Goal: Task Accomplishment & Management: Complete application form

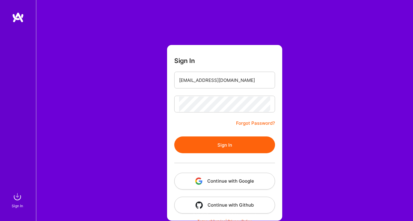
click at [228, 140] on button "Sign In" at bounding box center [224, 145] width 101 height 17
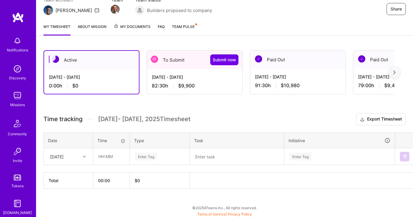
scroll to position [61, 0]
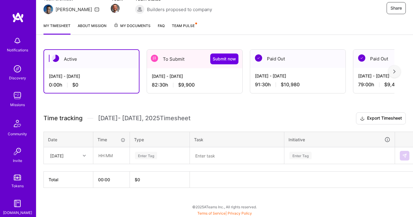
click at [170, 79] on div "[DATE] - [DATE]" at bounding box center [195, 76] width 86 height 6
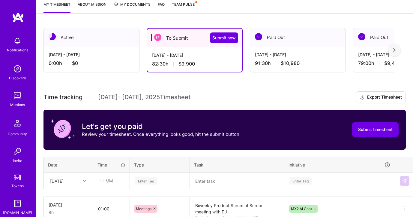
scroll to position [107, 0]
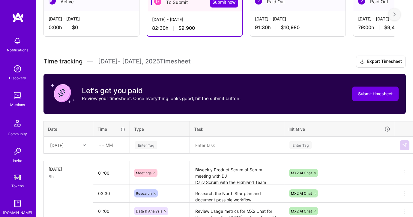
click at [74, 143] on div "[DATE]" at bounding box center [68, 145] width 49 height 16
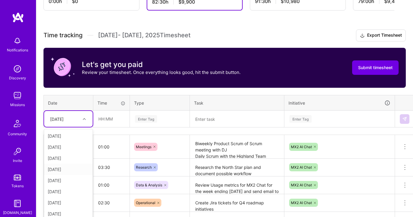
scroll to position [68, 0]
click at [63, 212] on div "[DATE]" at bounding box center [68, 212] width 49 height 11
click at [110, 122] on input "text" at bounding box center [112, 119] width 36 height 16
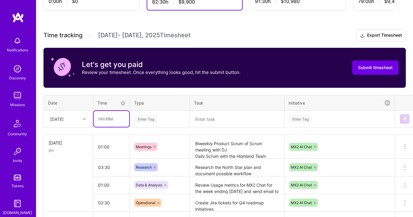
type input "03:30"
click at [152, 120] on div "Enter Tag" at bounding box center [146, 118] width 22 height 9
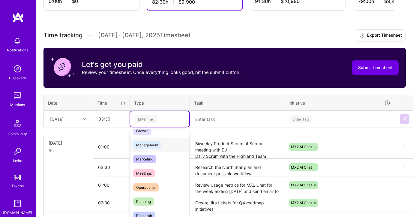
scroll to position [74, 0]
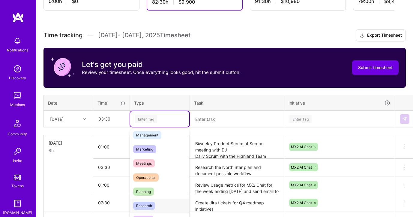
click at [149, 203] on span "Research" at bounding box center [144, 205] width 22 height 8
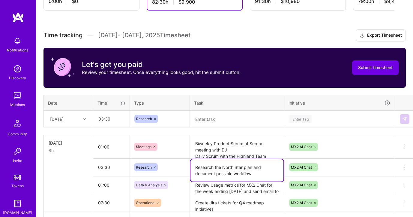
drag, startPoint x: 259, startPoint y: 173, endPoint x: 200, endPoint y: 162, distance: 60.1
click at [200, 162] on textarea "Research the North Star plan and document possible workflow" at bounding box center [237, 170] width 93 height 22
click at [212, 119] on textarea at bounding box center [237, 119] width 93 height 16
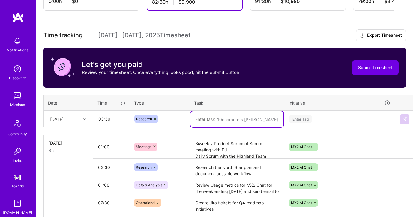
paste textarea "Research the North Star plan and document possible workflow"
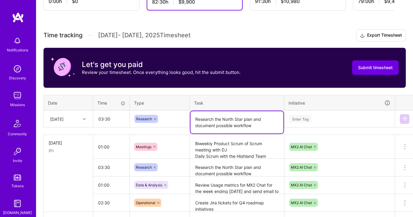
click at [155, 119] on icon at bounding box center [155, 119] width 4 height 4
type textarea "Research the North Star plan and document possible workflow"
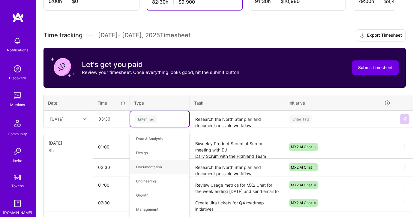
type input "re"
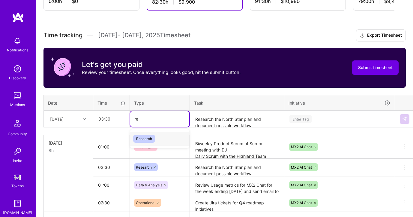
click at [148, 137] on span "Research" at bounding box center [144, 138] width 22 height 8
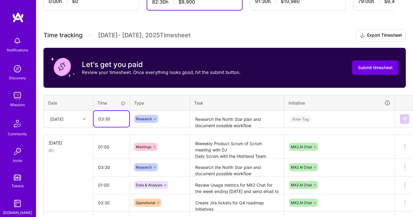
click at [107, 118] on input "03:30" at bounding box center [112, 119] width 36 height 16
type input "03:00"
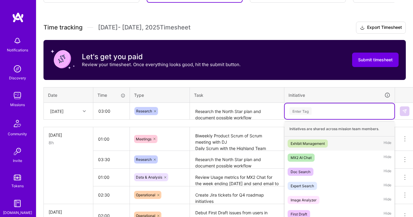
click at [326, 117] on div "Enter Tag" at bounding box center [340, 111] width 110 height 16
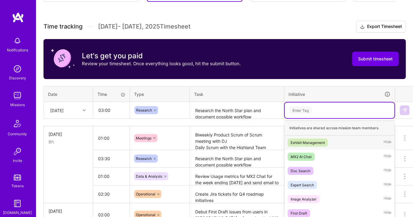
scroll to position [154, 0]
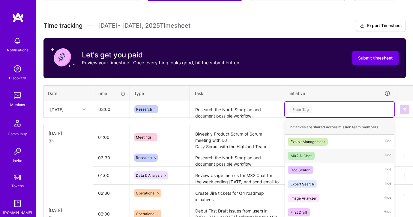
click at [310, 152] on div "MX2 AI Chat" at bounding box center [301, 155] width 21 height 6
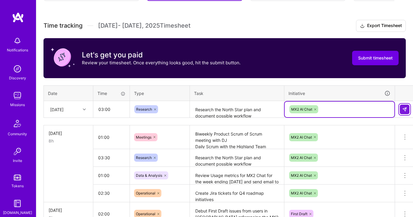
click at [401, 108] on button at bounding box center [405, 109] width 10 height 10
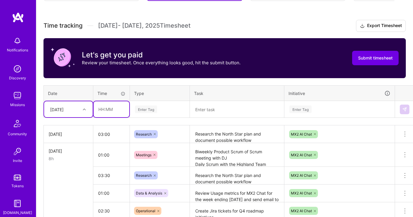
click at [120, 109] on input "text" at bounding box center [112, 109] width 36 height 16
type input "02:00"
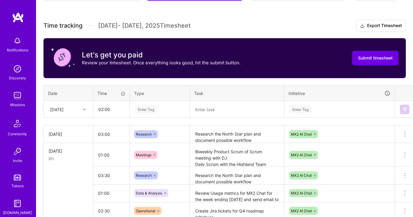
click at [261, 139] on textarea "Research the North Star plan and document possible workflow" at bounding box center [237, 134] width 93 height 17
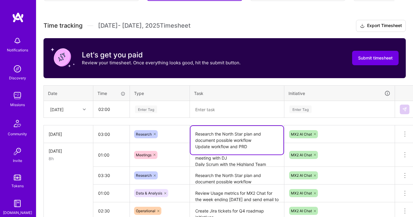
type textarea "Research the North Star plan and document possible workflow Update workflow and…"
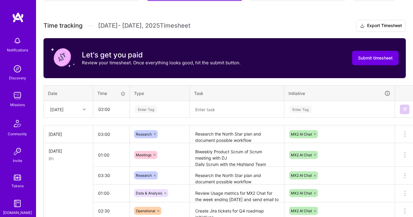
click at [263, 133] on textarea "Research the North Star plan and document possible workflow Update workflow and…" at bounding box center [237, 134] width 93 height 17
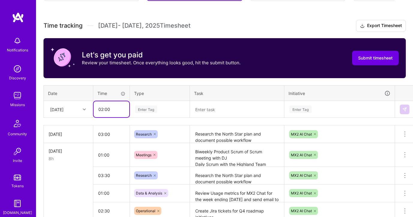
drag, startPoint x: 109, startPoint y: 110, endPoint x: 105, endPoint y: 110, distance: 4.2
click at [105, 110] on input "02:00" at bounding box center [112, 109] width 36 height 16
type input "02:30"
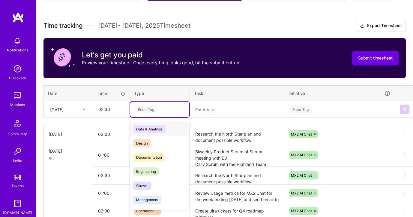
click at [149, 131] on span "Data & Analysis" at bounding box center [149, 129] width 32 height 8
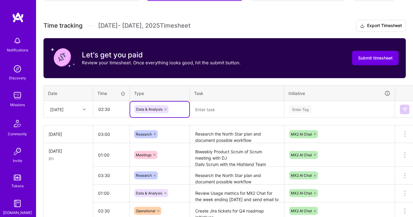
click at [216, 116] on textarea at bounding box center [237, 109] width 93 height 16
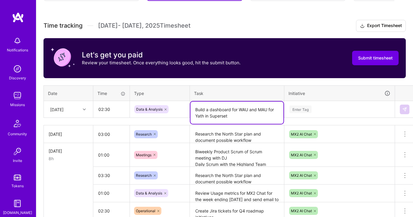
type textarea "Build a dashboard for WAU and MAU for Yath in Superset"
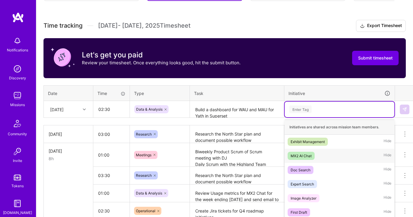
click at [330, 160] on div "MX2 AI Chat Hide" at bounding box center [340, 156] width 110 height 14
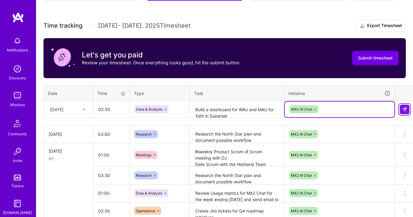
click at [401, 108] on button at bounding box center [405, 109] width 10 height 10
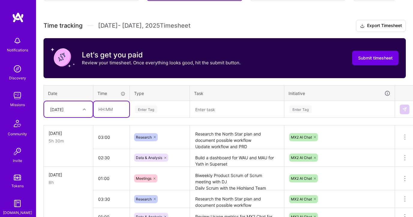
click at [116, 109] on input "text" at bounding box center [112, 109] width 36 height 16
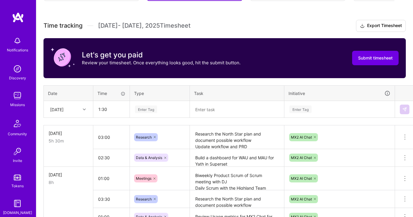
type input "01:30"
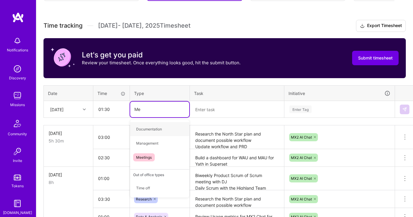
type input "Mee"
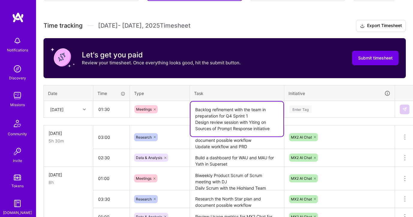
type textarea "Backlog refinement with the team in preparation for Q4 Sprint 1 Design review s…"
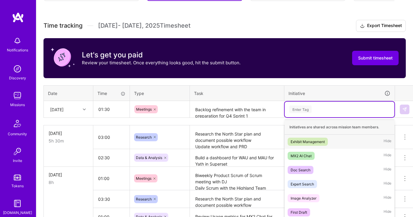
click at [305, 111] on div "Enter Tag" at bounding box center [301, 108] width 22 height 9
click at [304, 153] on div "MX2 AI Chat" at bounding box center [301, 155] width 21 height 6
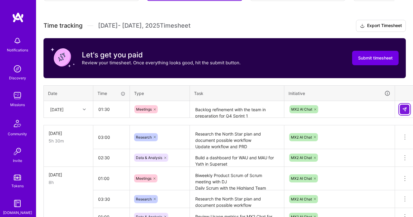
click at [404, 107] on img at bounding box center [404, 109] width 5 height 5
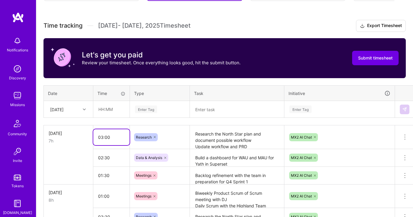
click at [102, 136] on input "03:00" at bounding box center [111, 137] width 36 height 16
click at [105, 136] on input "02:00" at bounding box center [111, 137] width 36 height 16
type input "02:30"
click at [103, 106] on input "text" at bounding box center [112, 109] width 36 height 16
type input "01:30"
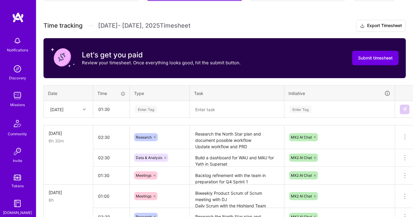
click at [151, 107] on div "Enter Tag" at bounding box center [146, 108] width 22 height 9
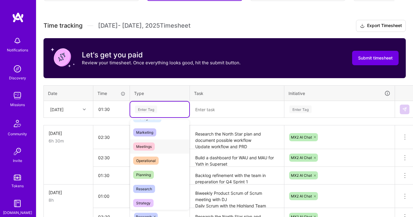
scroll to position [97, 0]
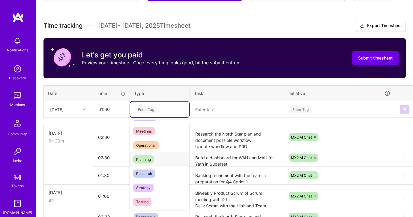
click at [148, 158] on span "Planning" at bounding box center [143, 159] width 21 height 8
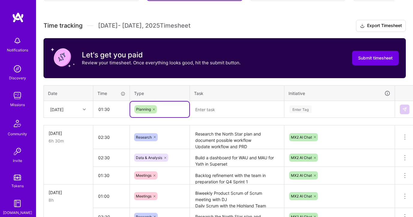
click at [212, 111] on textarea at bounding box center [237, 109] width 93 height 16
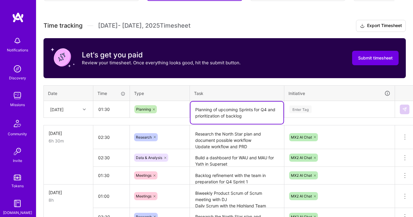
type textarea "Planning of upcoming Sprints for Q4 and prioritization of backlog"
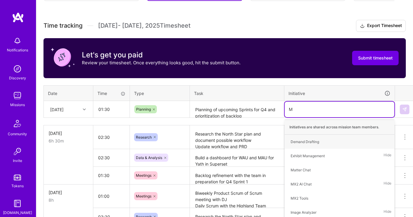
type input "Mx"
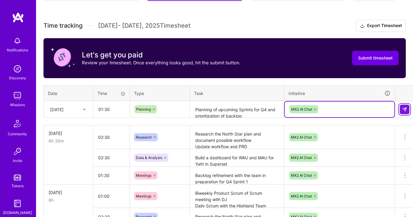
click at [403, 110] on img at bounding box center [404, 109] width 5 height 5
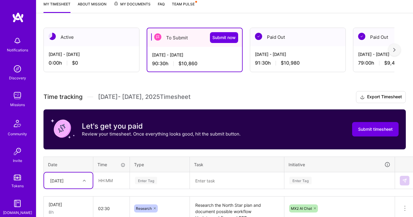
scroll to position [83, 0]
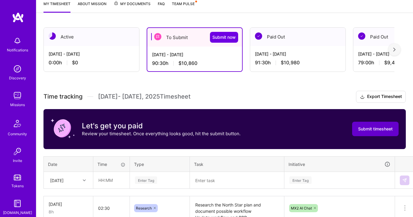
click at [362, 125] on button "Submit timesheet" at bounding box center [375, 129] width 47 height 14
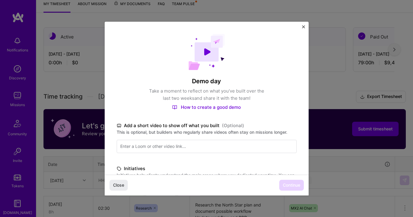
click at [302, 25] on img "Close" at bounding box center [303, 26] width 3 height 3
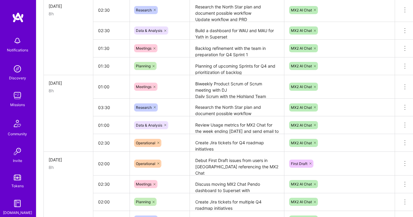
scroll to position [155, 0]
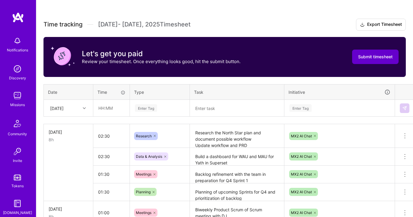
click at [376, 56] on span "Submit timesheet" at bounding box center [375, 57] width 35 height 6
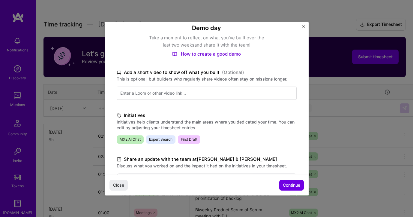
scroll to position [53, 0]
click at [217, 91] on input at bounding box center [207, 92] width 180 height 13
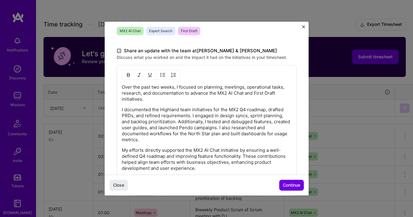
scroll to position [166, 0]
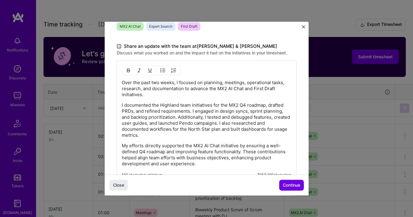
click at [122, 83] on p "Over the past two weeks, I focused on planning, meetings, operational tasks, re…" at bounding box center [207, 89] width 170 height 18
click at [220, 80] on p "Over the past two weeks, I focused on planning, meetings, operational tasks, re…" at bounding box center [207, 89] width 170 height 18
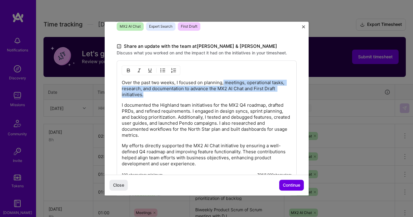
drag, startPoint x: 223, startPoint y: 81, endPoint x: 245, endPoint y: 92, distance: 24.8
click at [245, 92] on p "Over the past two weeks, I focused on planning, meetings, operational tasks, re…" at bounding box center [207, 89] width 170 height 18
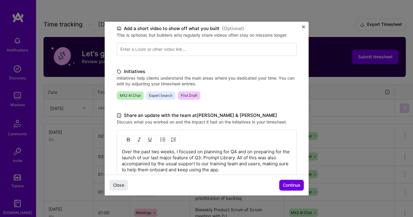
scroll to position [215, 0]
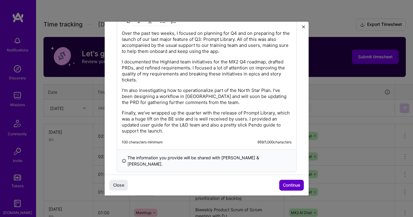
click at [283, 183] on span "Continue" at bounding box center [291, 185] width 17 height 6
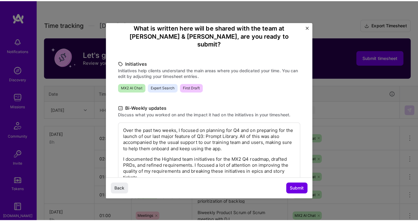
scroll to position [113, 0]
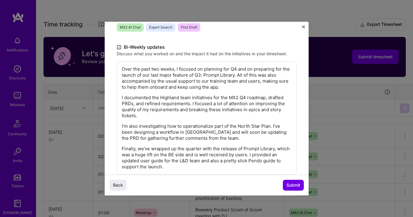
click at [284, 180] on div "Back Submit" at bounding box center [207, 184] width 204 height 21
click at [286, 182] on button "Submit" at bounding box center [293, 184] width 21 height 11
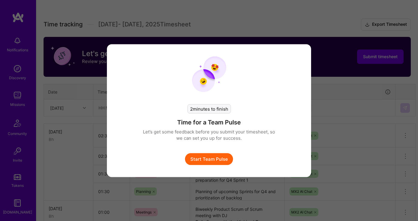
click at [208, 161] on button "Start Team Pulse" at bounding box center [209, 159] width 48 height 12
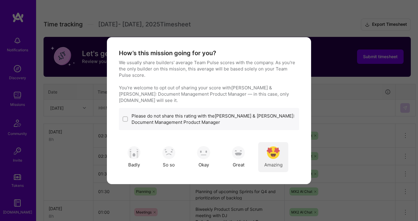
click at [282, 154] on div "Amazing" at bounding box center [273, 157] width 30 height 30
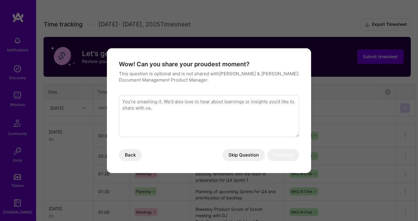
click at [188, 114] on textarea "modal" at bounding box center [209, 116] width 180 height 42
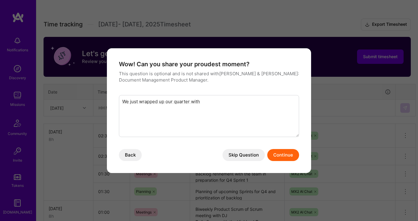
type textarea "We just wrapped up our quarter with"
